Goal: Understand process/instructions: Learn how to perform a task or action

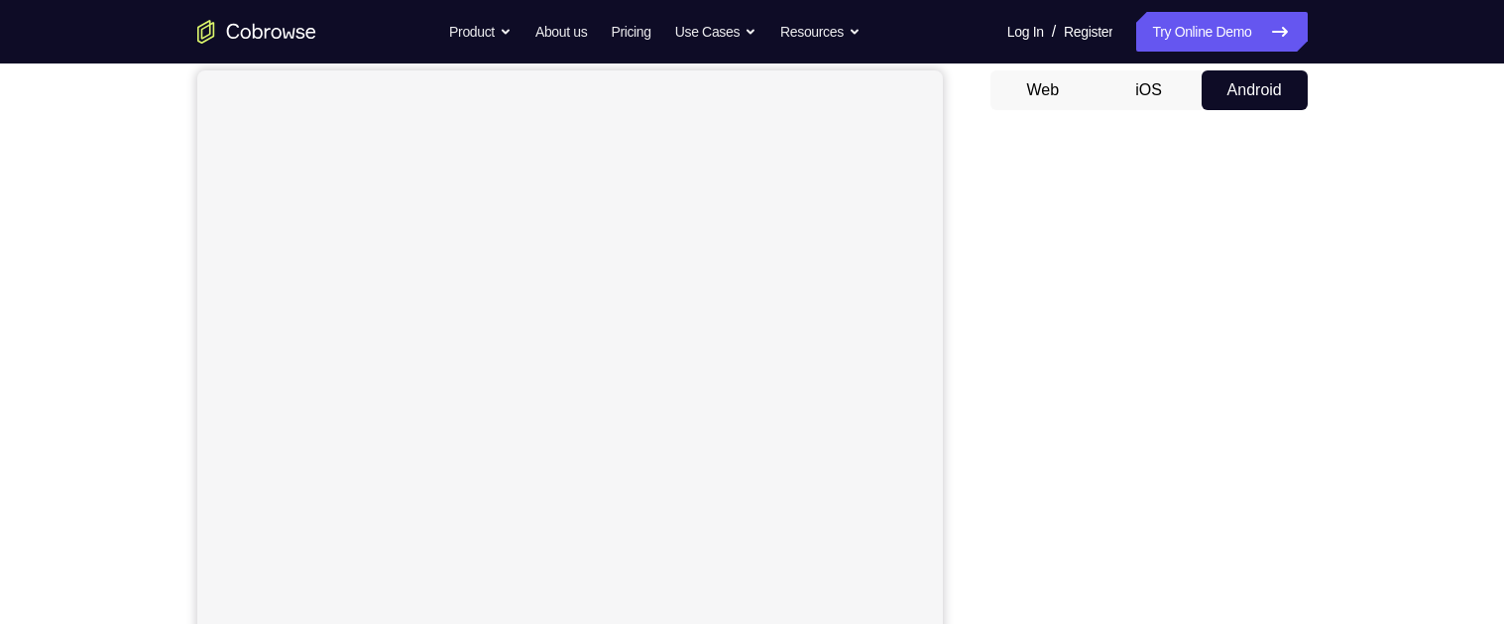
scroll to position [87, 0]
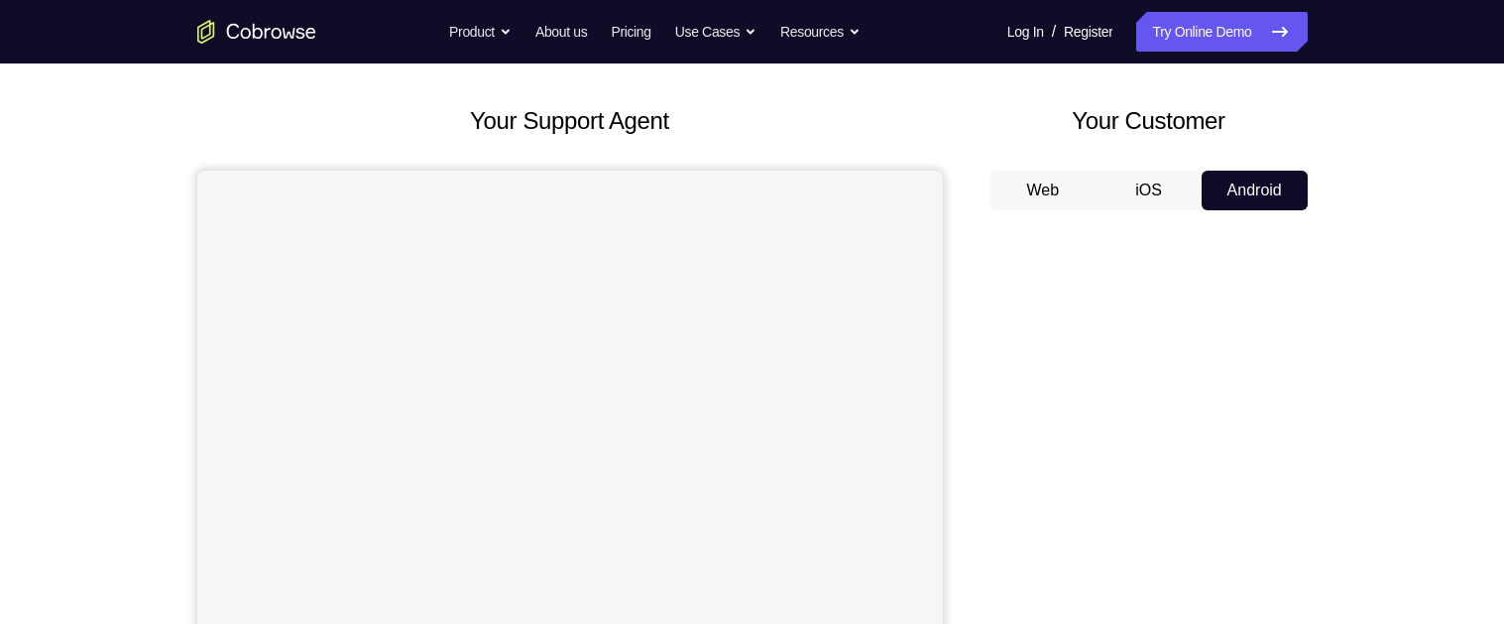
click at [1032, 195] on button "Web" at bounding box center [1043, 191] width 106 height 40
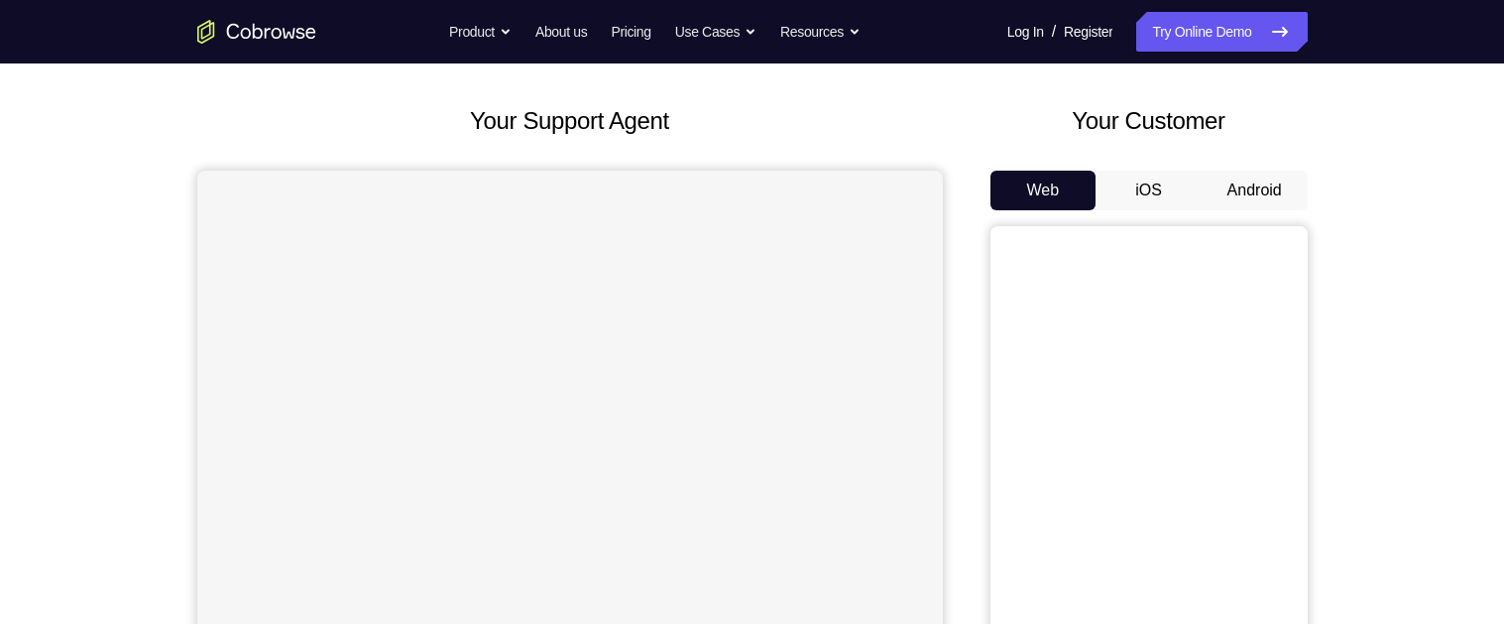
click at [1157, 173] on button "iOS" at bounding box center [1148, 191] width 106 height 40
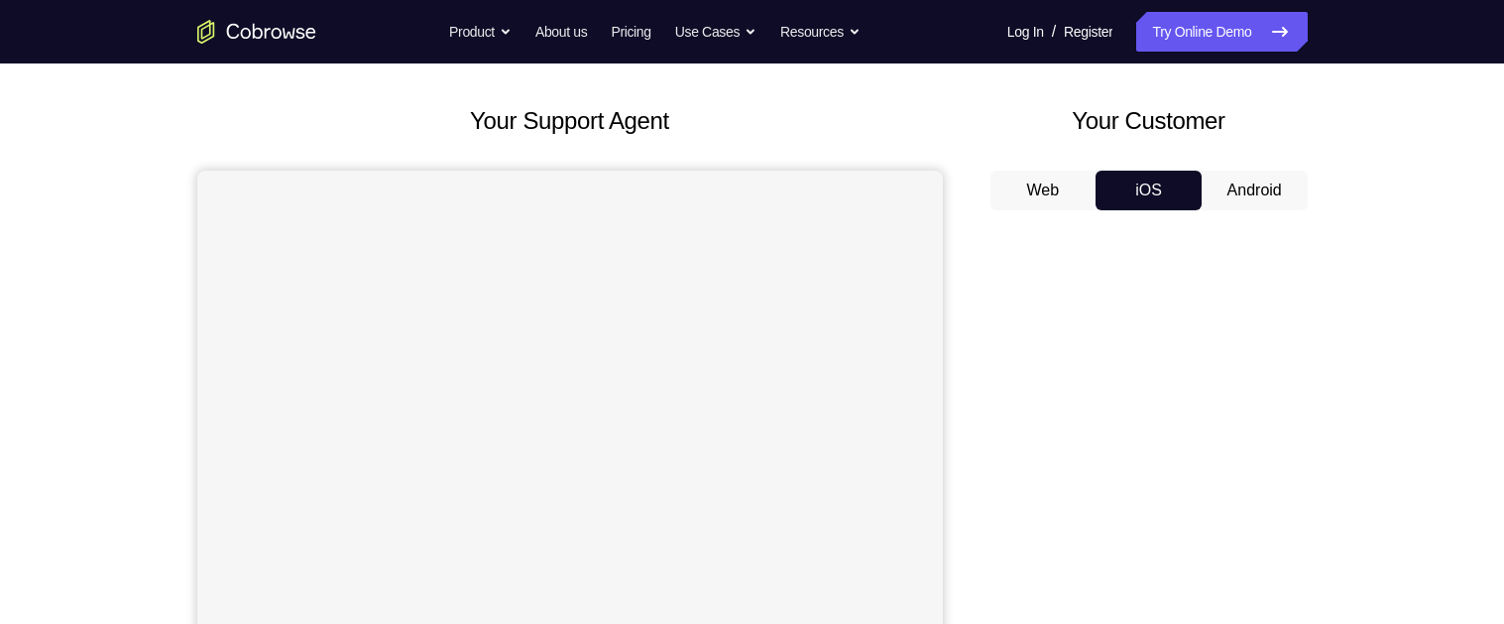
click at [1246, 185] on button "Android" at bounding box center [1255, 191] width 106 height 40
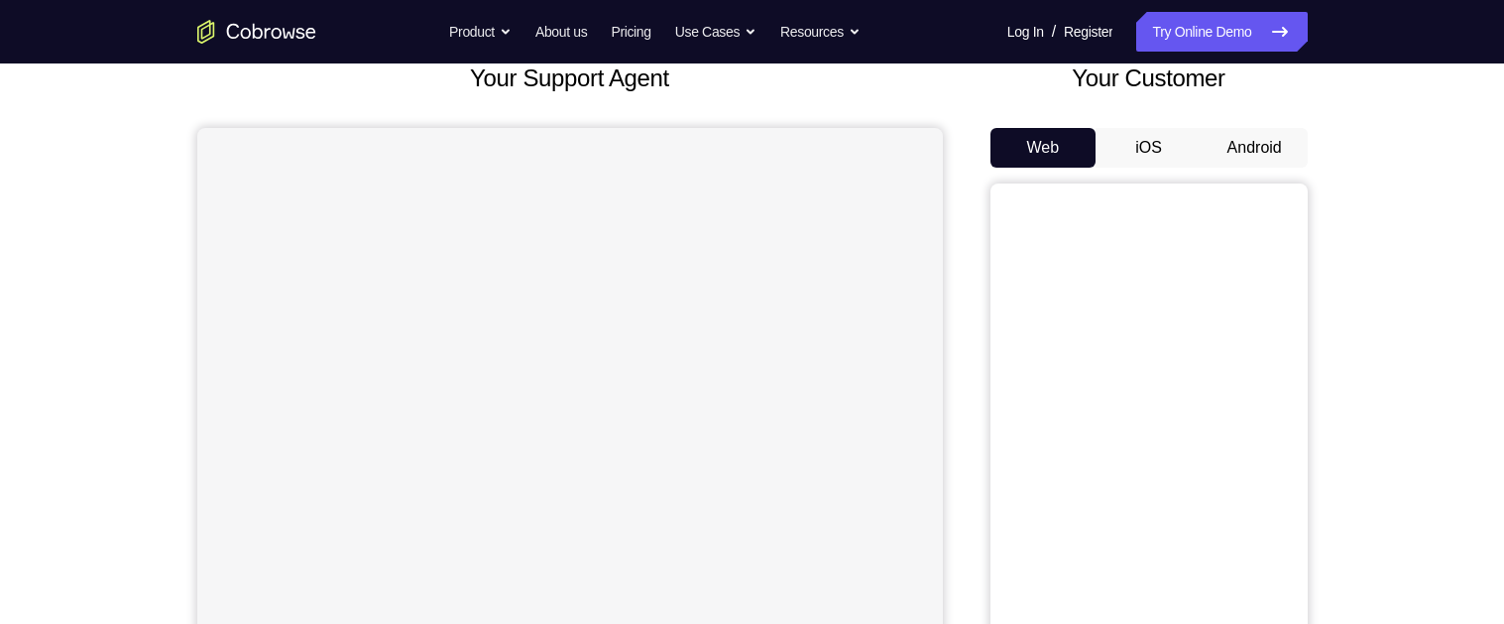
scroll to position [60, 0]
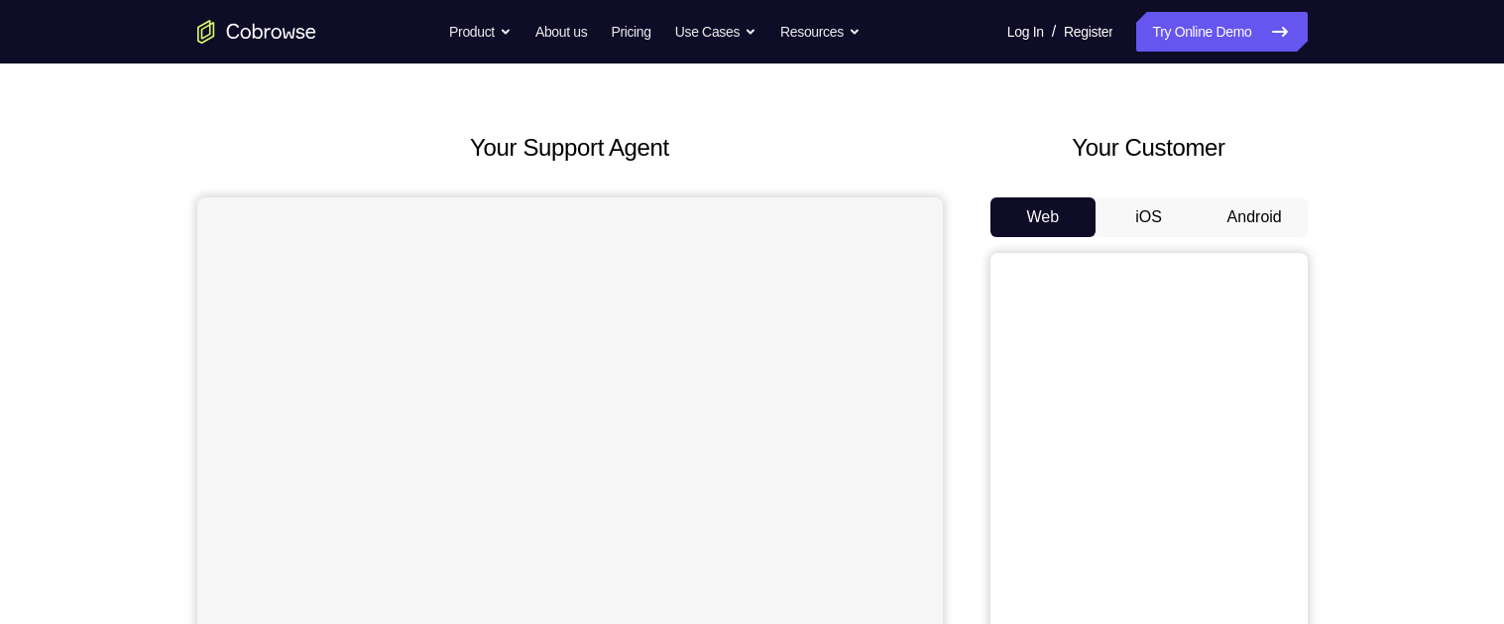
click at [1259, 207] on button "Android" at bounding box center [1255, 217] width 106 height 40
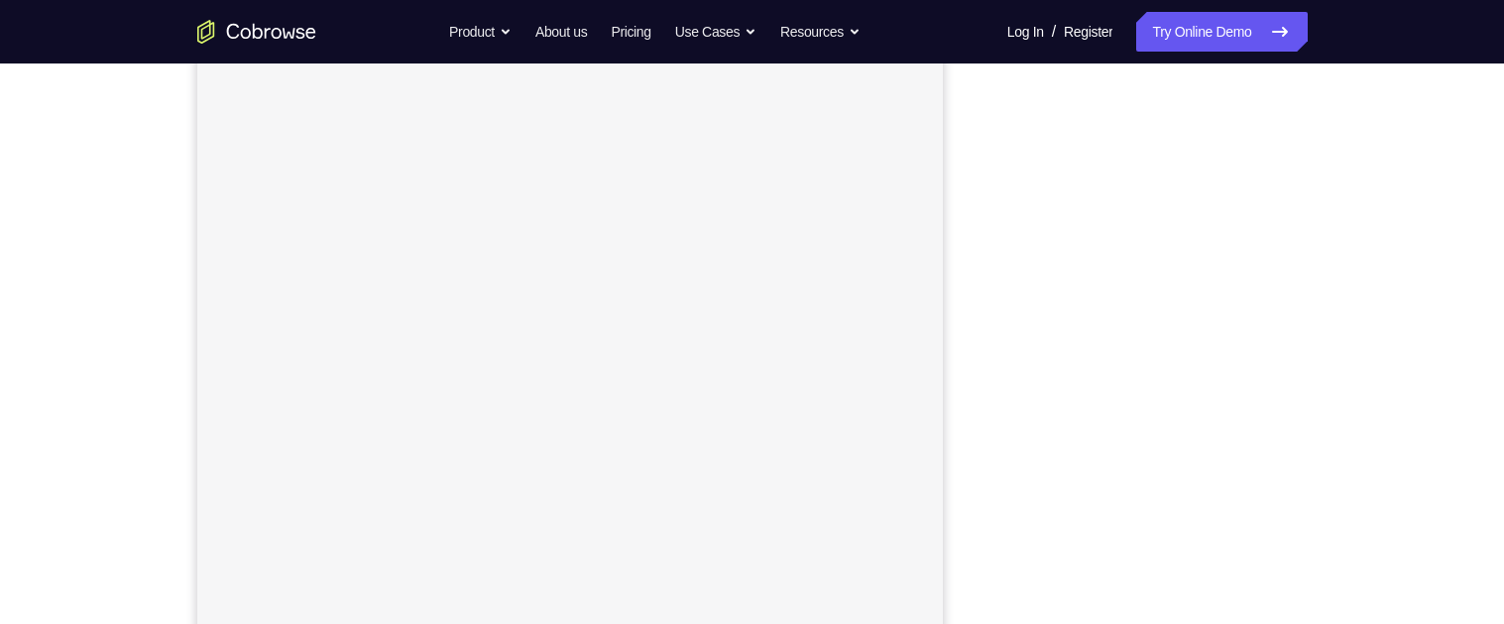
scroll to position [271, 0]
click at [957, 424] on div "Your Support Agent Your Customer Web iOS Android" at bounding box center [752, 286] width 1110 height 733
click at [1402, 141] on div "Your Support Agent Your Customer Web iOS Android Next Steps We’d be happy to gi…" at bounding box center [752, 441] width 1504 height 1308
